Goal: Register for event/course

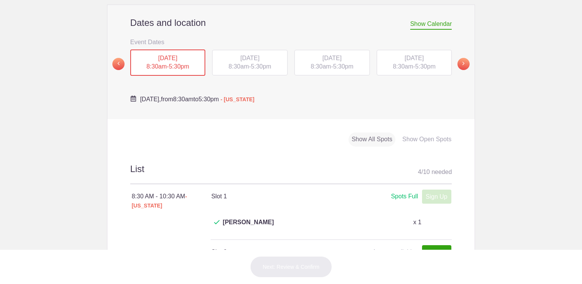
scroll to position [267, 0]
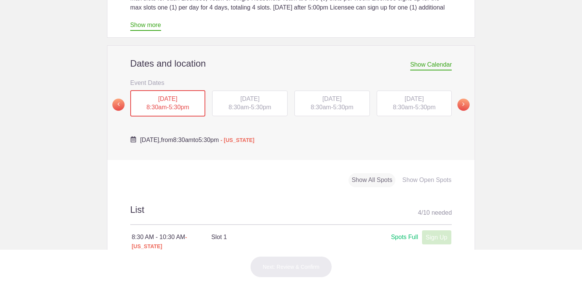
click at [256, 91] on div "[DATE] 8:30am - 5:30pm" at bounding box center [249, 104] width 75 height 26
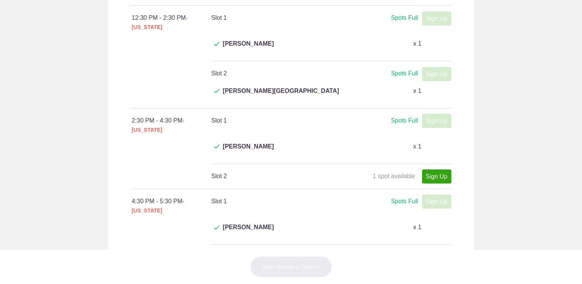
scroll to position [305, 0]
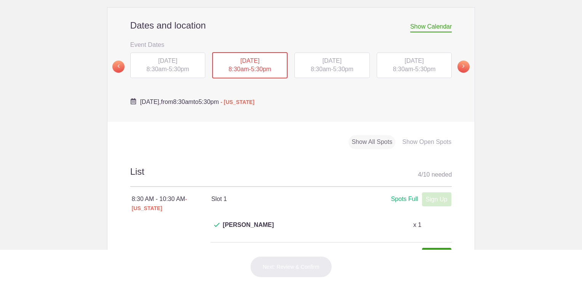
click at [327, 60] on div "[DATE] 8:30am - 5:30pm" at bounding box center [332, 66] width 75 height 26
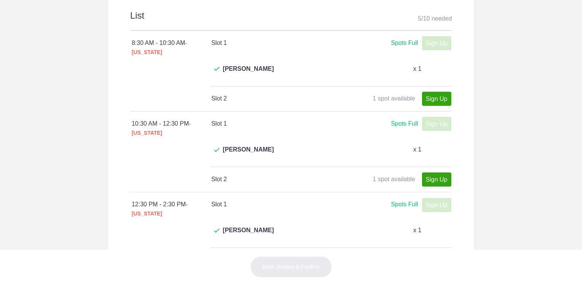
scroll to position [343, 0]
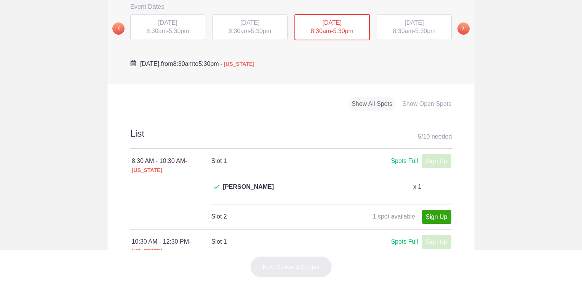
click at [416, 28] on span "5:30pm" at bounding box center [425, 31] width 20 height 6
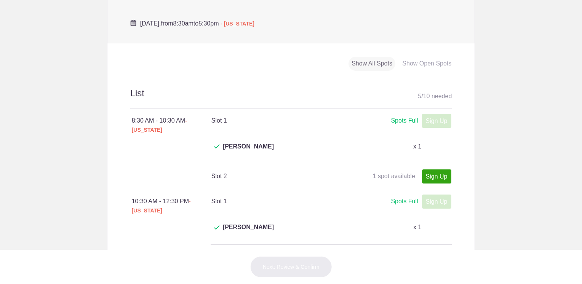
scroll to position [267, 0]
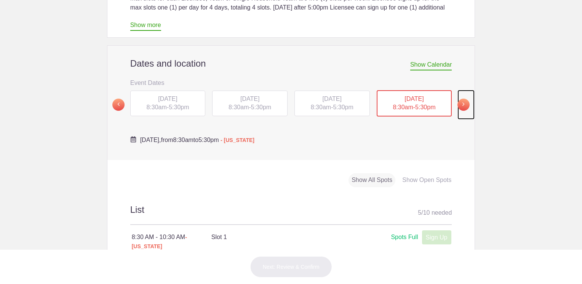
click at [461, 99] on span at bounding box center [464, 105] width 12 height 12
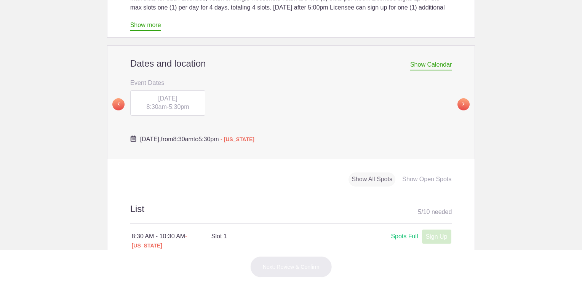
click at [175, 90] on div "[DATE] 8:30am - 5:30pm" at bounding box center [167, 103] width 75 height 26
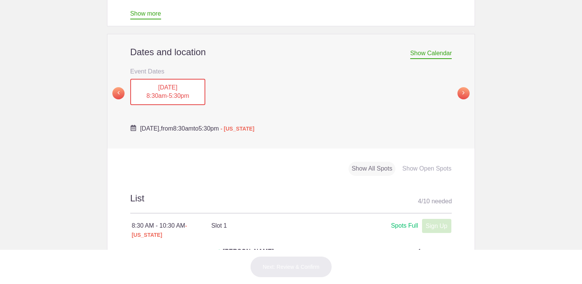
scroll to position [229, 0]
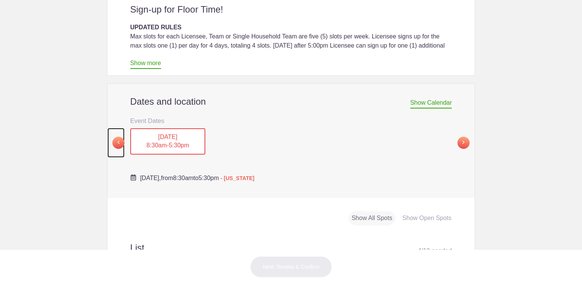
click at [114, 137] on span at bounding box center [118, 143] width 12 height 12
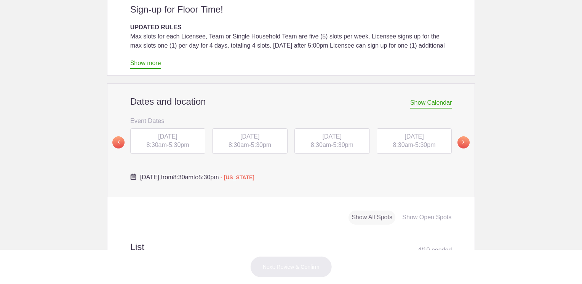
click at [418, 133] on span "THU, Oct 9, 2025" at bounding box center [414, 136] width 19 height 6
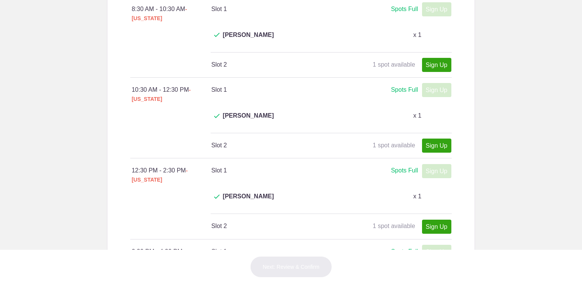
scroll to position [496, 0]
type input "1"
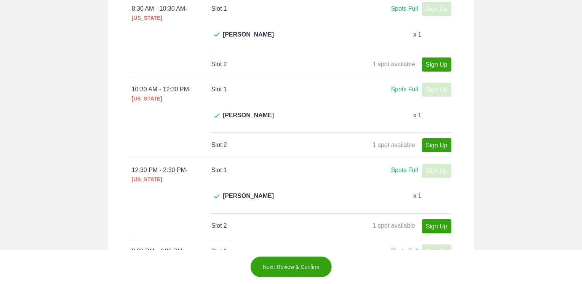
click at [301, 263] on button "Next: Review & Confirm" at bounding box center [291, 267] width 82 height 21
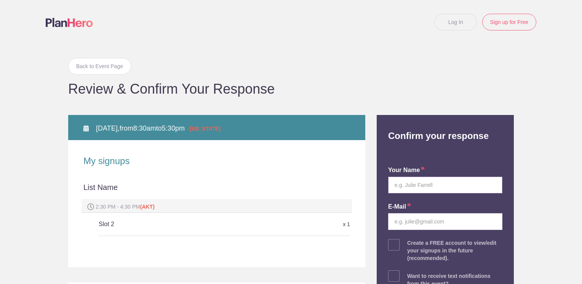
click at [428, 186] on input "text" at bounding box center [445, 185] width 114 height 17
type input "Jamie K. Harvey"
type input "jkharvey@gci.net"
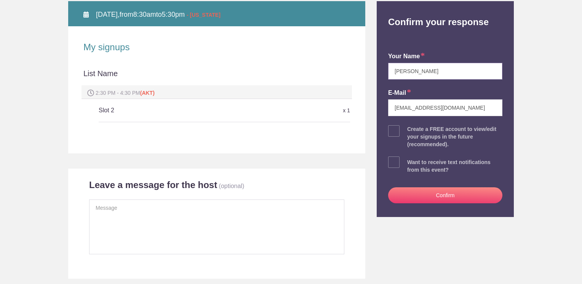
scroll to position [114, 0]
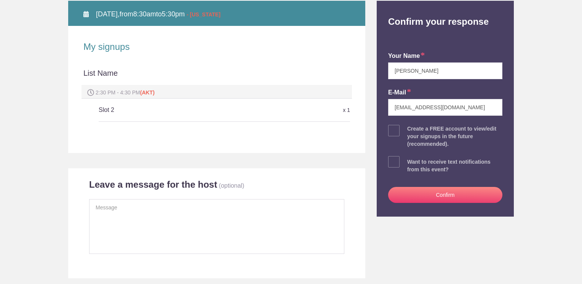
click at [431, 196] on button "Confirm" at bounding box center [445, 195] width 114 height 16
